Goal: Check status: Check status

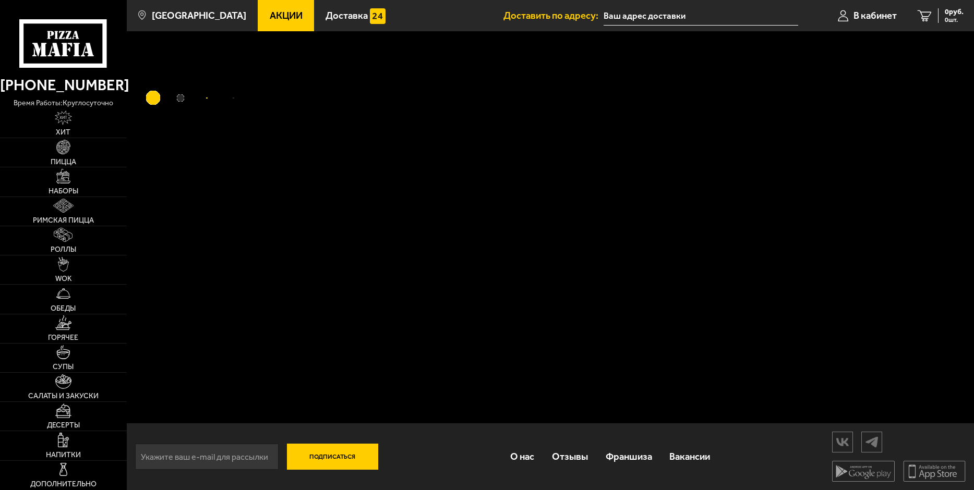
type input "[STREET_ADDRESS]"
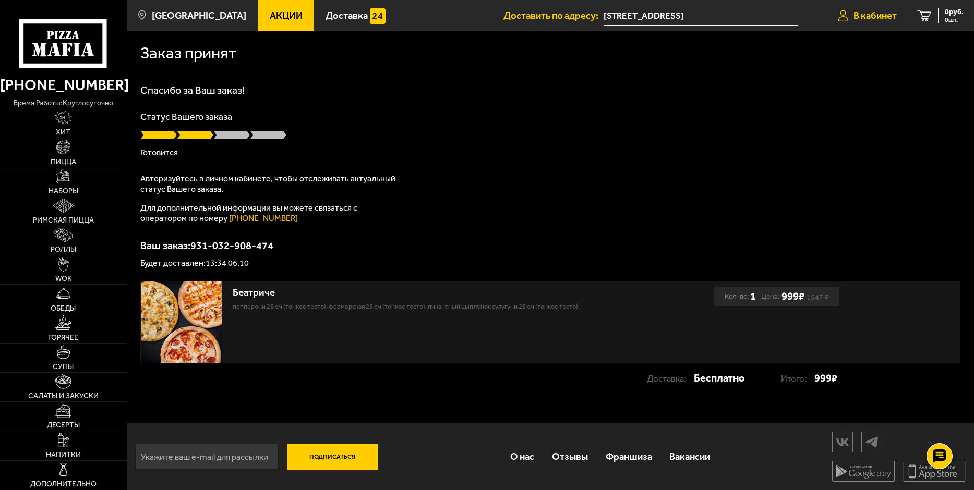
click at [866, 21] on link "В кабинет" at bounding box center [867, 15] width 80 height 31
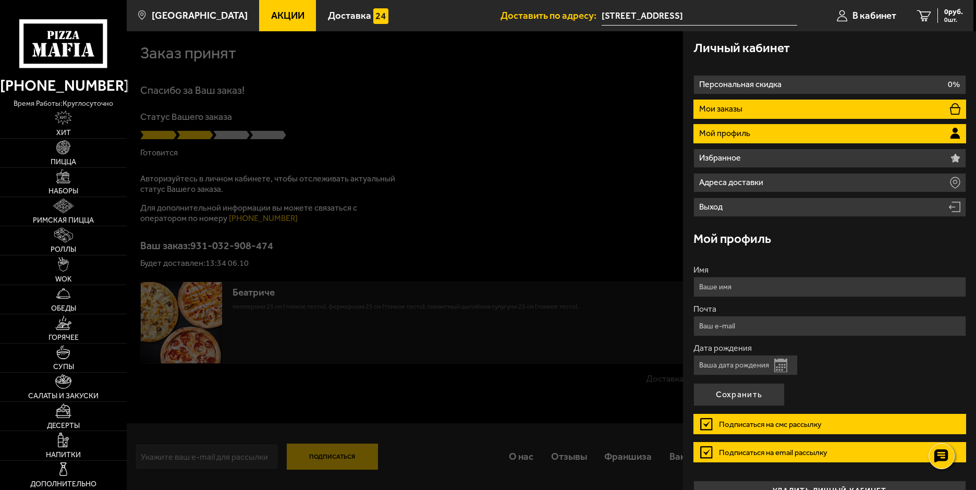
click at [734, 105] on p "Мои заказы" at bounding box center [722, 109] width 46 height 8
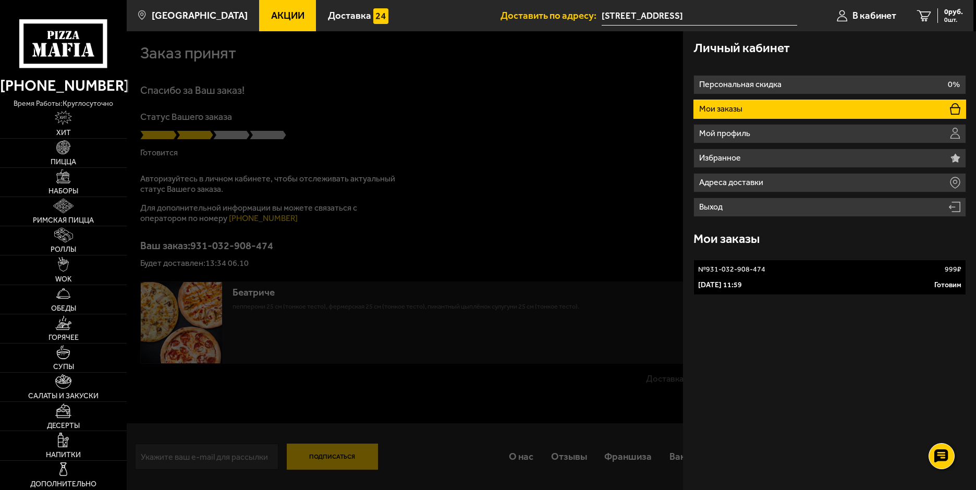
click at [829, 271] on div "№ 931-032-908-474 999 ₽" at bounding box center [829, 269] width 263 height 10
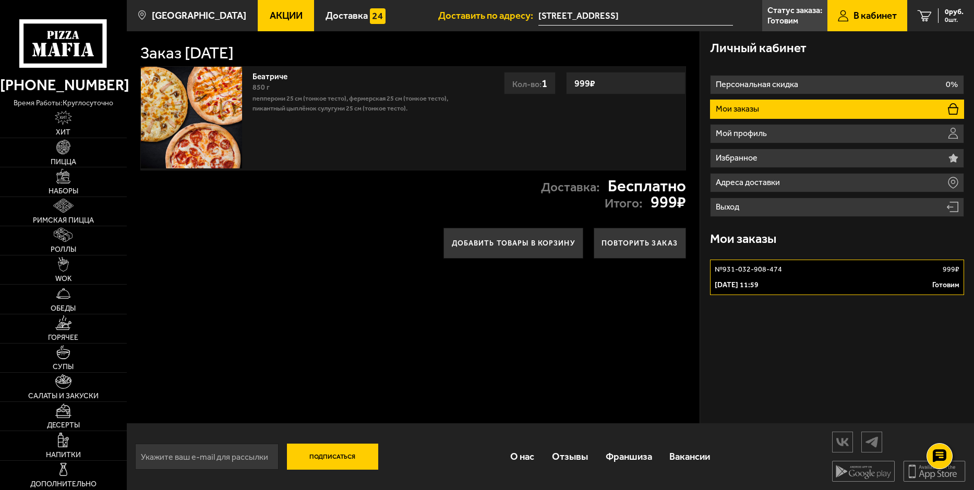
click at [739, 269] on p "№ 931-032-908-474" at bounding box center [747, 269] width 67 height 10
click at [936, 282] on p "Готовим" at bounding box center [945, 285] width 27 height 10
click at [758, 283] on p "6 октября 2025 г. 11:59" at bounding box center [736, 285] width 44 height 10
click at [758, 281] on p "6 октября 2025 г. 11:59" at bounding box center [736, 285] width 44 height 10
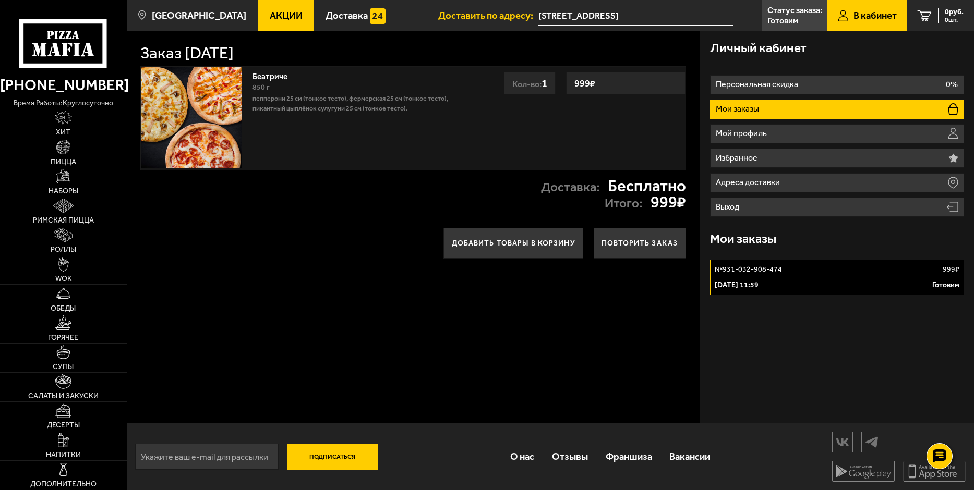
scroll to position [1, 0]
drag, startPoint x: 739, startPoint y: 268, endPoint x: 746, endPoint y: 278, distance: 12.4
click at [739, 267] on p "№ 931-032-908-474" at bounding box center [747, 269] width 67 height 10
click at [943, 283] on p "Готовим" at bounding box center [945, 284] width 27 height 10
click at [775, 17] on p "Готовим" at bounding box center [782, 21] width 31 height 8
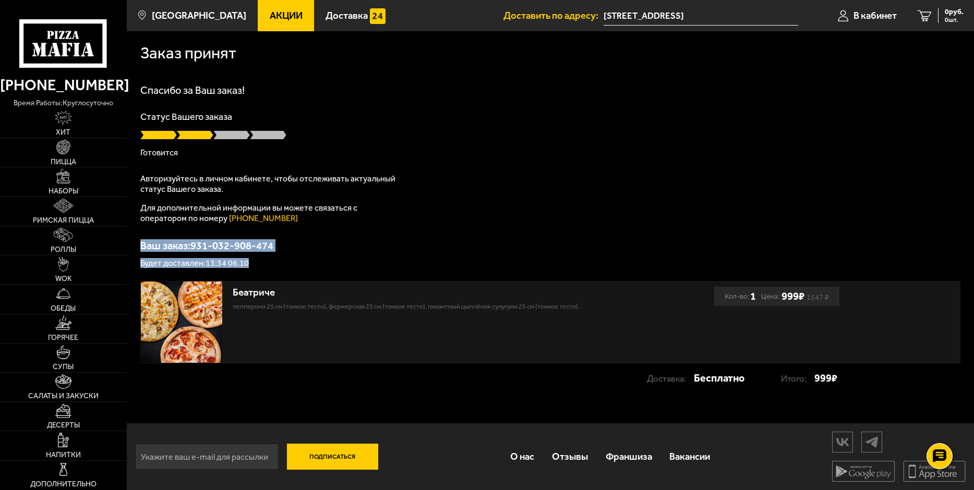
drag, startPoint x: 258, startPoint y: 261, endPoint x: 130, endPoint y: 240, distance: 129.4
click at [130, 240] on div "Заказ принят Спасибо за Ваш заказ! Статус Вашего заказа Готовится Авторизуйтесь…" at bounding box center [550, 217] width 847 height 372
click at [860, 17] on span "В кабинет" at bounding box center [874, 16] width 43 height 10
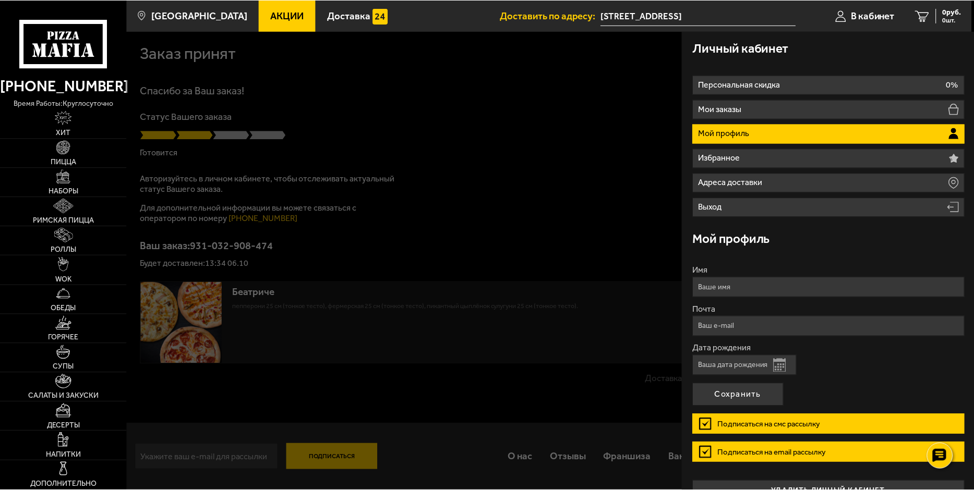
scroll to position [22, 0]
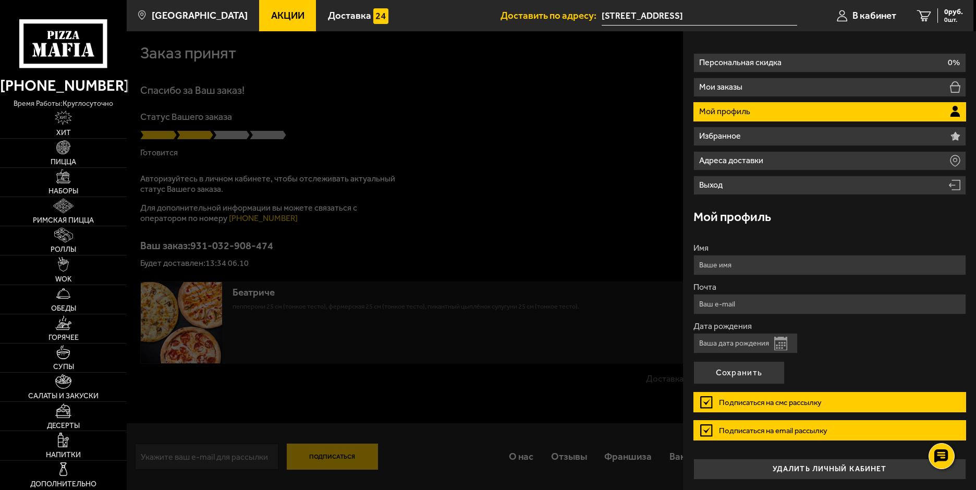
click at [784, 343] on button "Открыть календарь" at bounding box center [780, 344] width 13 height 14
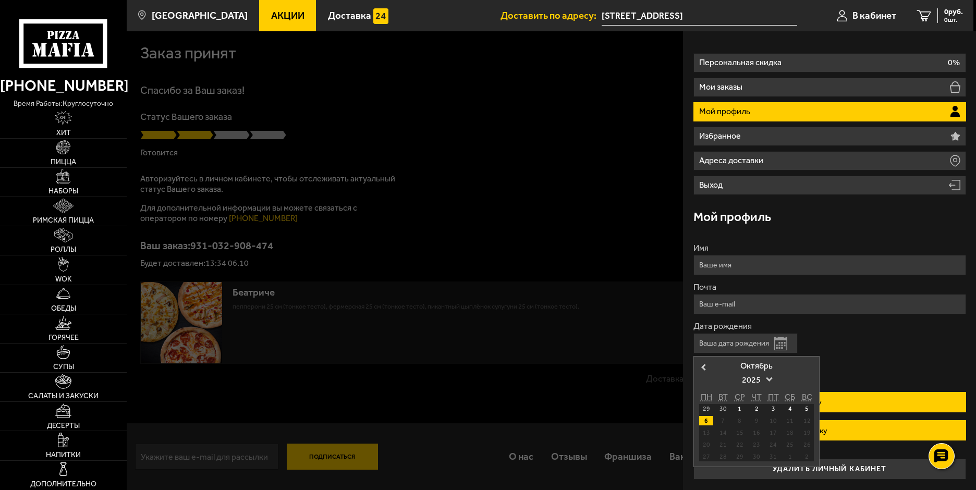
click at [703, 420] on div "6" at bounding box center [706, 420] width 14 height 9
type input "06.10.2025"
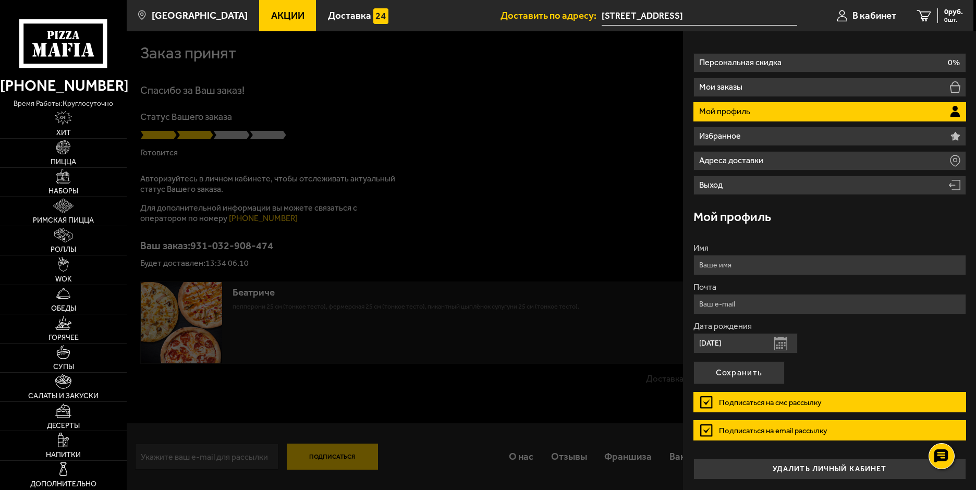
click at [753, 372] on button "Сохранить" at bounding box center [738, 372] width 91 height 23
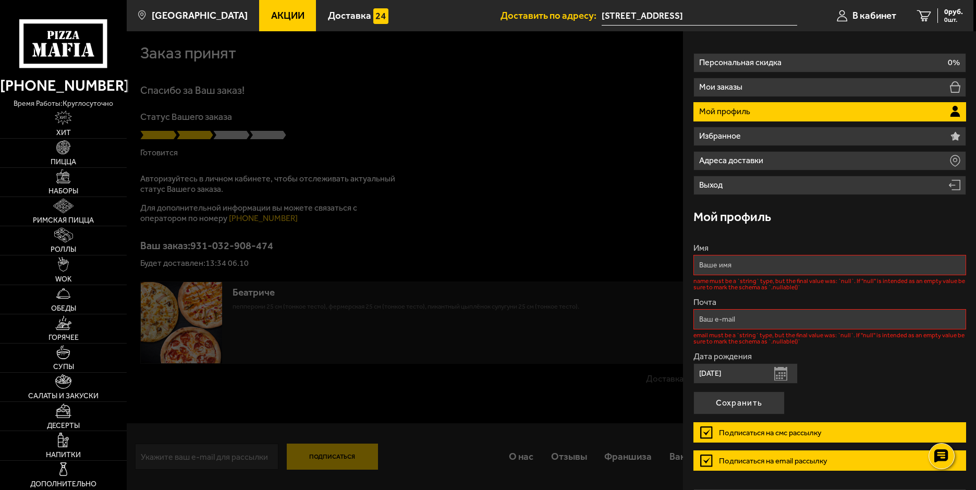
click at [728, 321] on input "Почта" at bounding box center [829, 319] width 273 height 20
click at [711, 266] on input "Имя" at bounding box center [829, 265] width 273 height 20
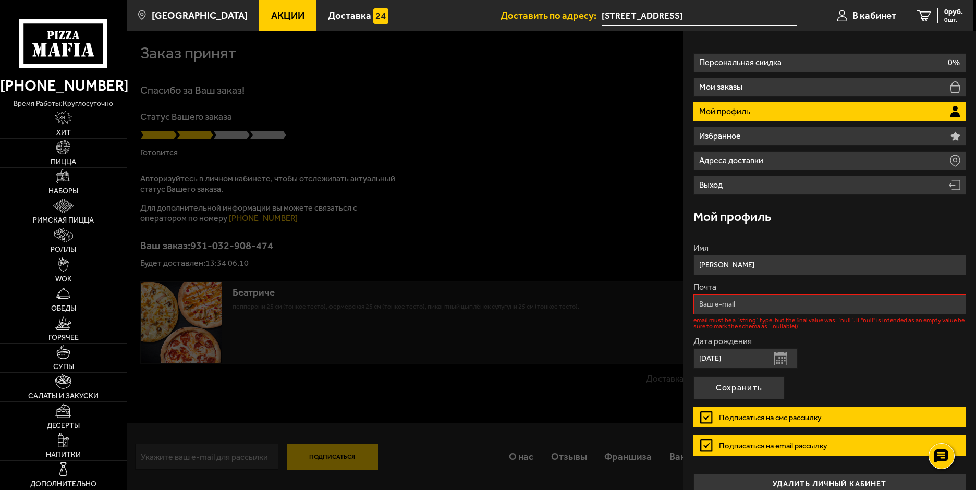
click at [701, 263] on input "анна" at bounding box center [829, 265] width 273 height 20
type input "Анна"
click at [729, 301] on input "Почта" at bounding box center [829, 304] width 273 height 20
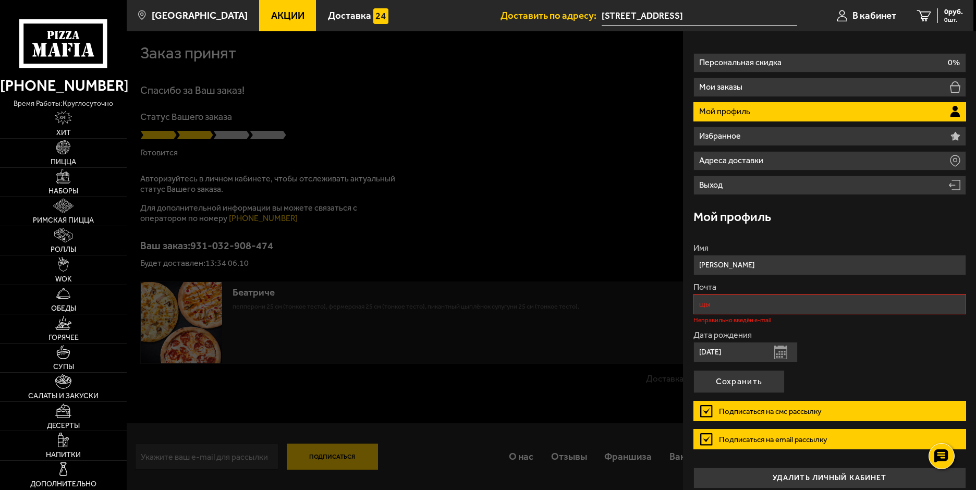
type input "щ"
click at [756, 305] on input "osis576@gmail/com" at bounding box center [829, 304] width 273 height 20
click at [750, 304] on input "osis576@gmail/com" at bounding box center [829, 304] width 273 height 20
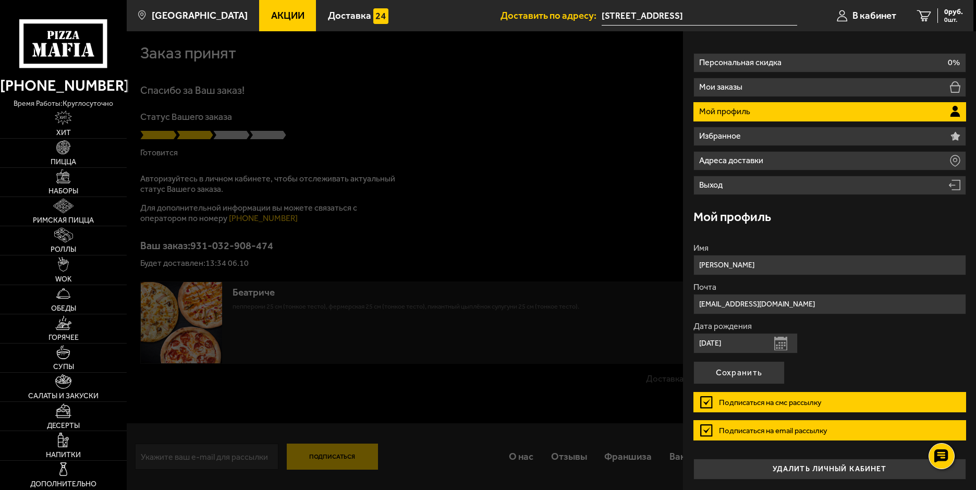
type input "osis576@gmail.com"
click at [903, 333] on div "Дата рождения 06.10.2025 Открыть календарь" at bounding box center [829, 337] width 273 height 31
click at [705, 399] on label "Подписаться на смс рассылку" at bounding box center [829, 402] width 273 height 20
click at [0, 0] on input "Подписаться на смс рассылку" at bounding box center [0, 0] width 0 height 0
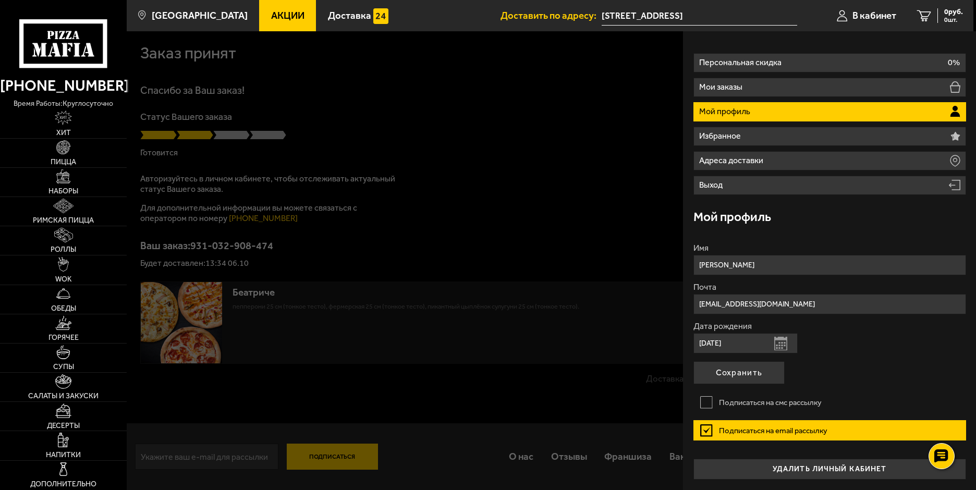
click at [733, 428] on label "Подписаться на email рассылку" at bounding box center [829, 430] width 273 height 20
click at [0, 0] on input "Подписаться на email рассылку" at bounding box center [0, 0] width 0 height 0
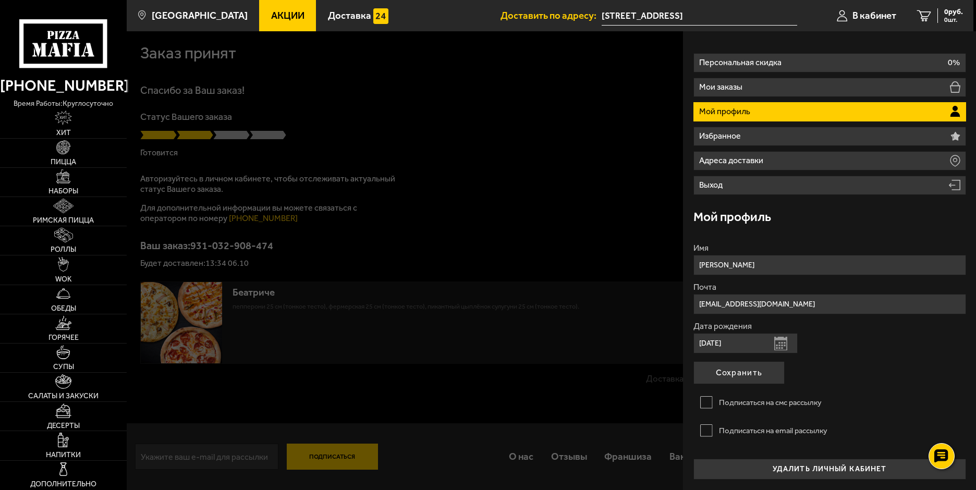
click at [719, 426] on label "Подписаться на email рассылку" at bounding box center [829, 430] width 273 height 20
click at [0, 0] on input "Подписаться на email рассылку" at bounding box center [0, 0] width 0 height 0
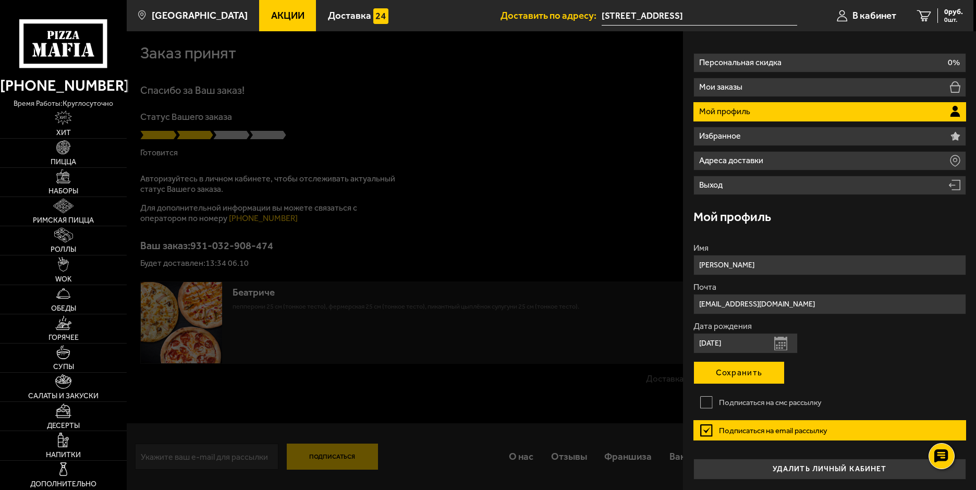
click at [725, 375] on button "Сохранить" at bounding box center [738, 372] width 91 height 23
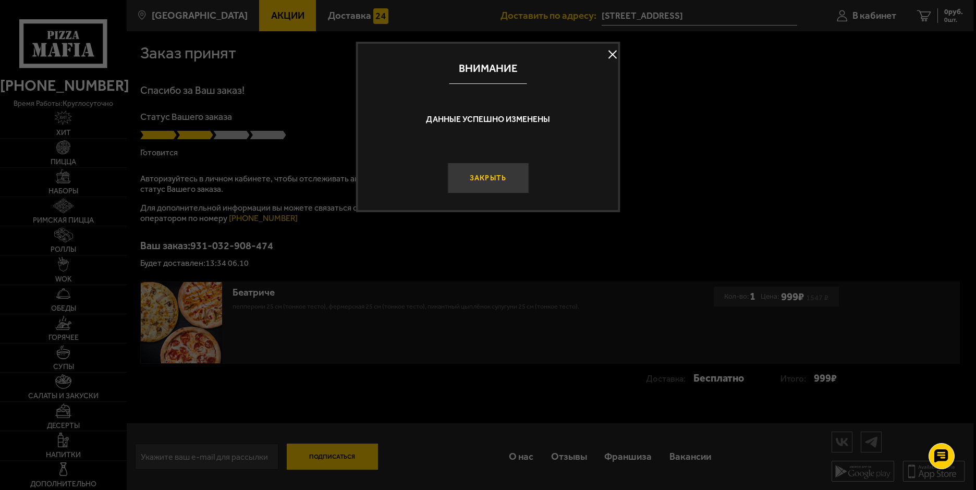
click at [492, 173] on button "Закрыть" at bounding box center [487, 178] width 81 height 31
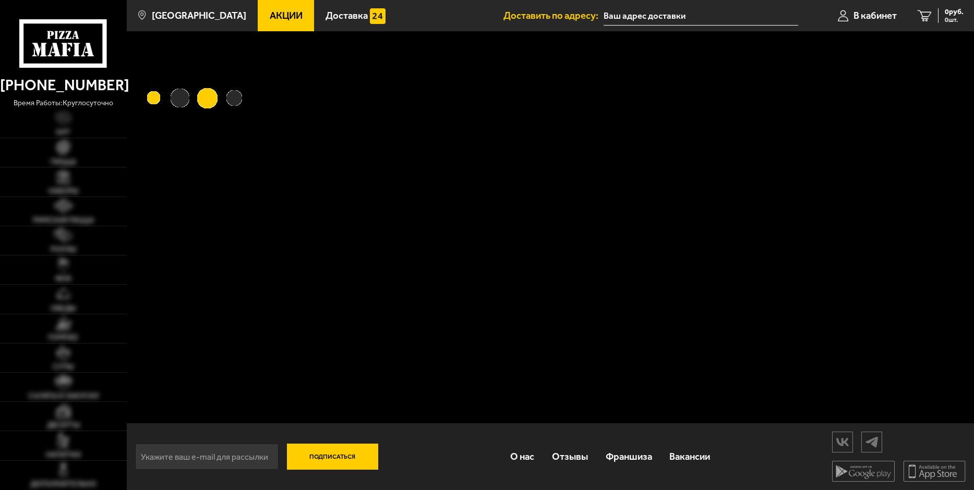
type input "[STREET_ADDRESS]"
